Goal: Task Accomplishment & Management: Manage account settings

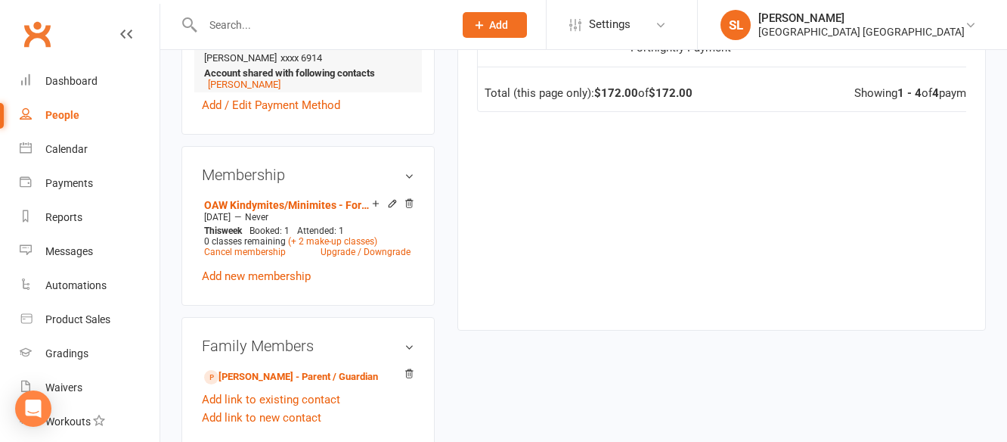
scroll to position [681, 0]
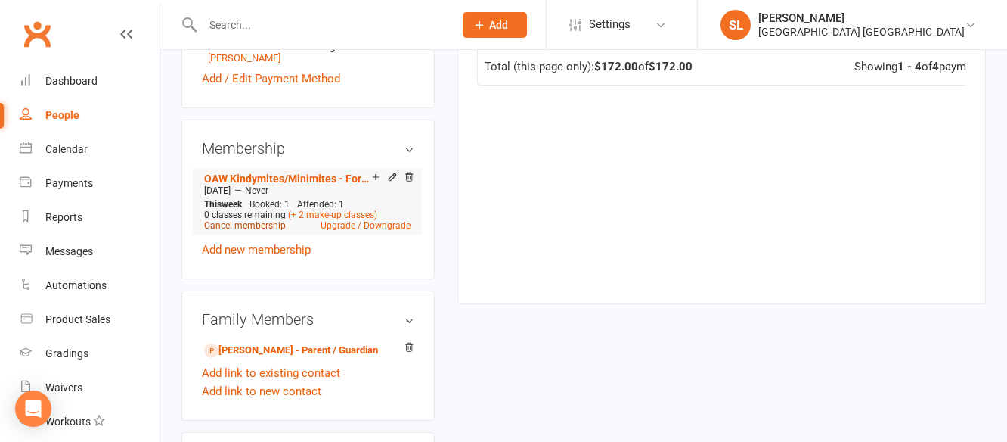
click at [274, 231] on link "Cancel membership" at bounding box center [245, 225] width 82 height 11
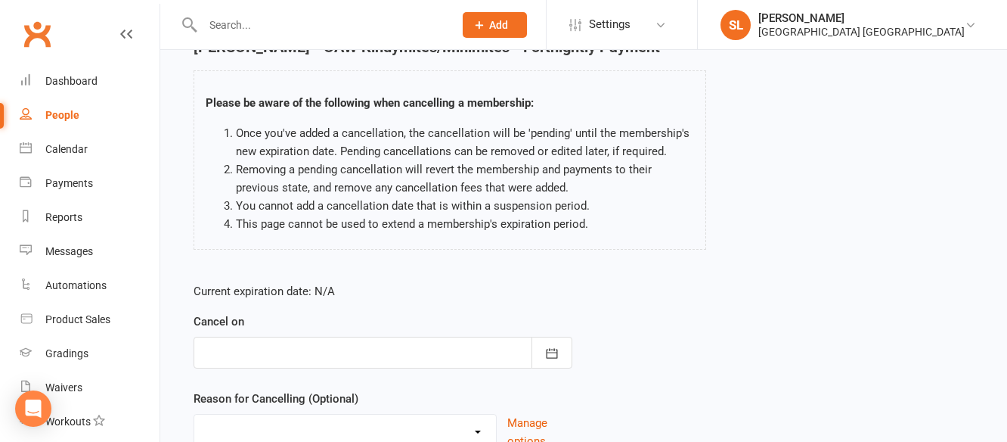
scroll to position [212, 0]
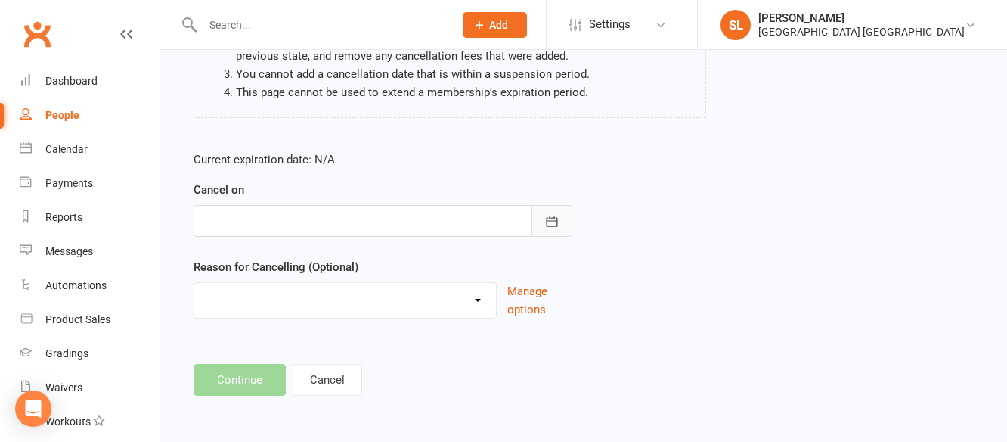
click at [549, 221] on icon "button" at bounding box center [551, 221] width 15 height 15
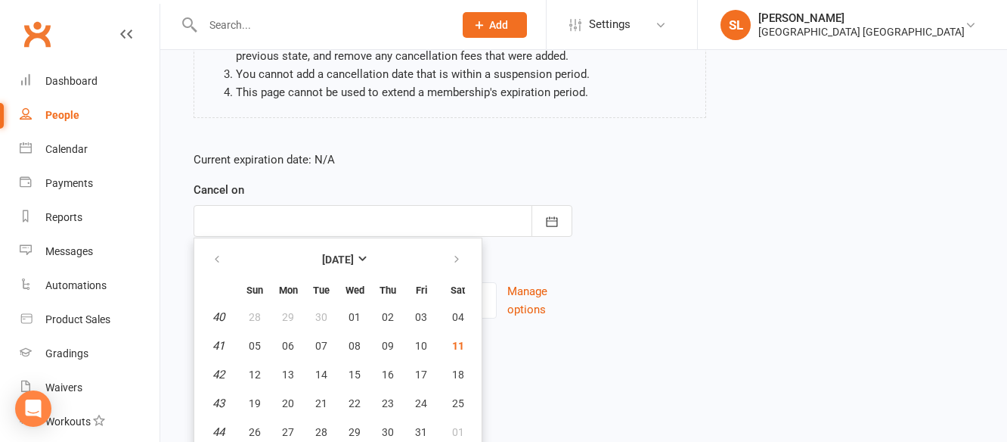
scroll to position [246, 0]
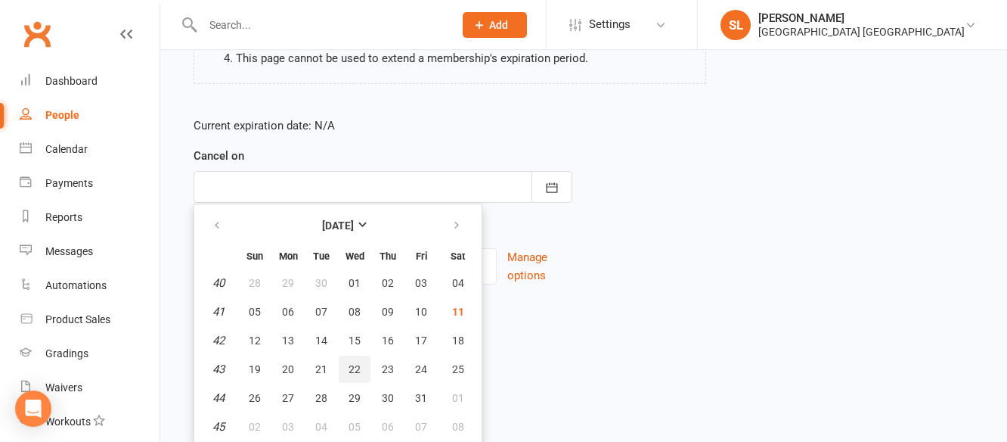
click at [352, 367] on span "22" at bounding box center [355, 369] width 12 height 12
type input "[DATE]"
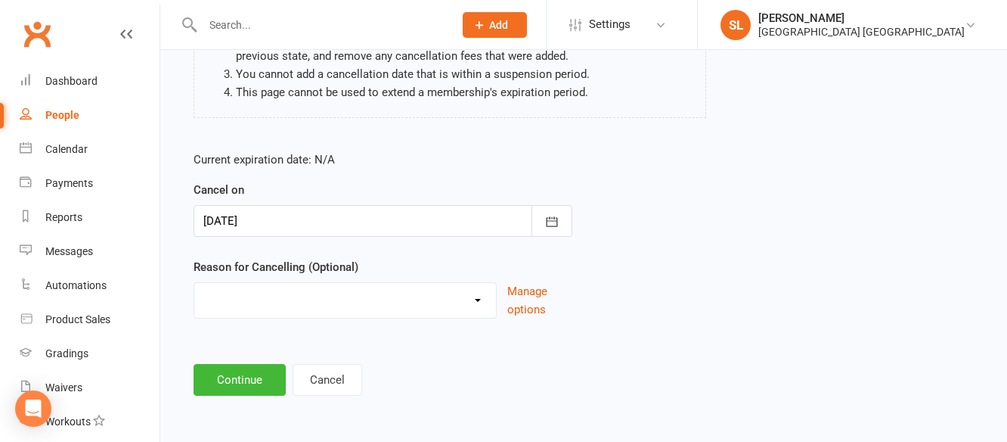
click at [289, 297] on select "Changed Sport Changing Dojo Downgrade Family committments Holiday Injury Lost I…" at bounding box center [345, 298] width 302 height 30
select select "11"
click at [194, 283] on select "Changed Sport Changing Dojo Downgrade Family committments Holiday Injury Lost I…" at bounding box center [345, 298] width 302 height 30
click at [240, 382] on button "Continue" at bounding box center [240, 380] width 92 height 32
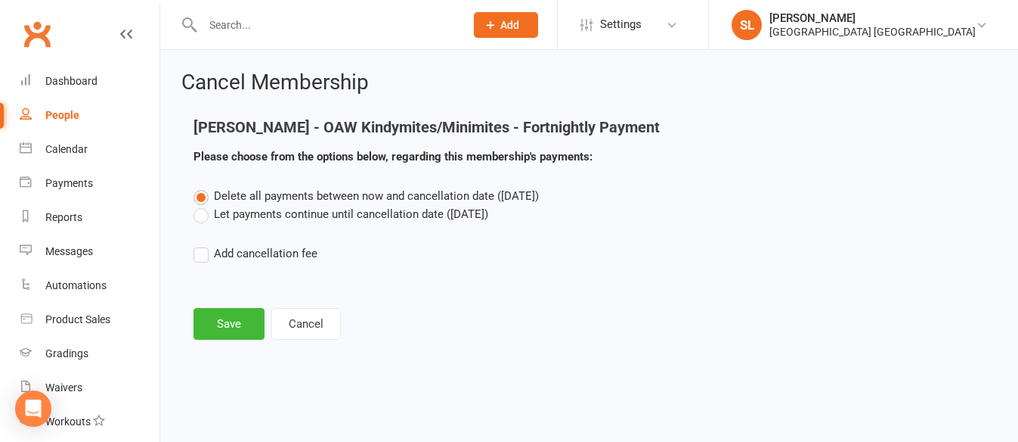
click at [203, 211] on label "Let payments continue until cancellation date ([DATE])" at bounding box center [341, 214] width 295 height 18
click at [203, 205] on input "Let payments continue until cancellation date ([DATE])" at bounding box center [199, 205] width 10 height 0
click at [235, 322] on button "Save" at bounding box center [229, 324] width 71 height 32
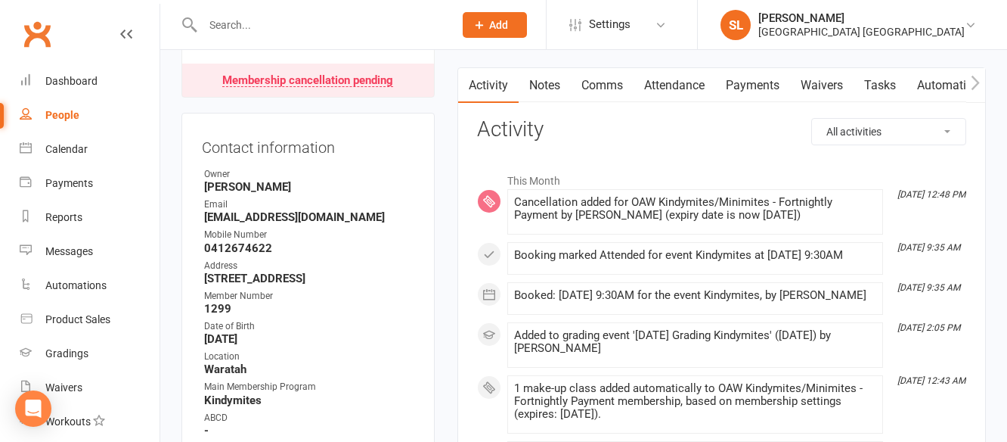
scroll to position [151, 0]
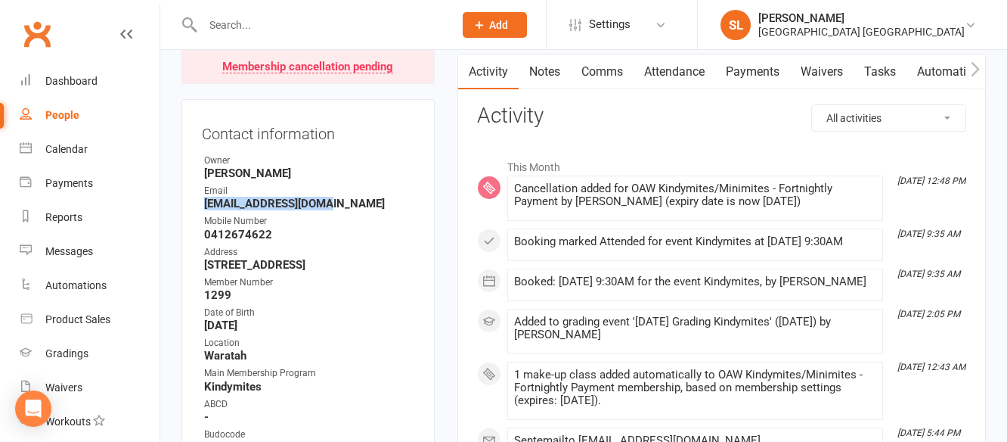
drag, startPoint x: 325, startPoint y: 240, endPoint x: 203, endPoint y: 241, distance: 122.5
click at [203, 210] on li "Email [EMAIL_ADDRESS][DOMAIN_NAME]" at bounding box center [308, 197] width 212 height 26
copy strong "[EMAIL_ADDRESS][DOMAIN_NAME]"
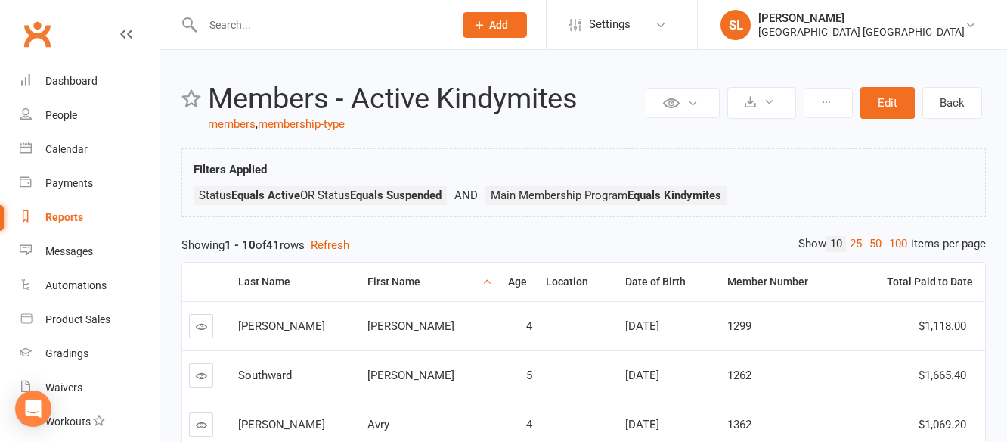
scroll to position [76, 0]
